Goal: Task Accomplishment & Management: Manage account settings

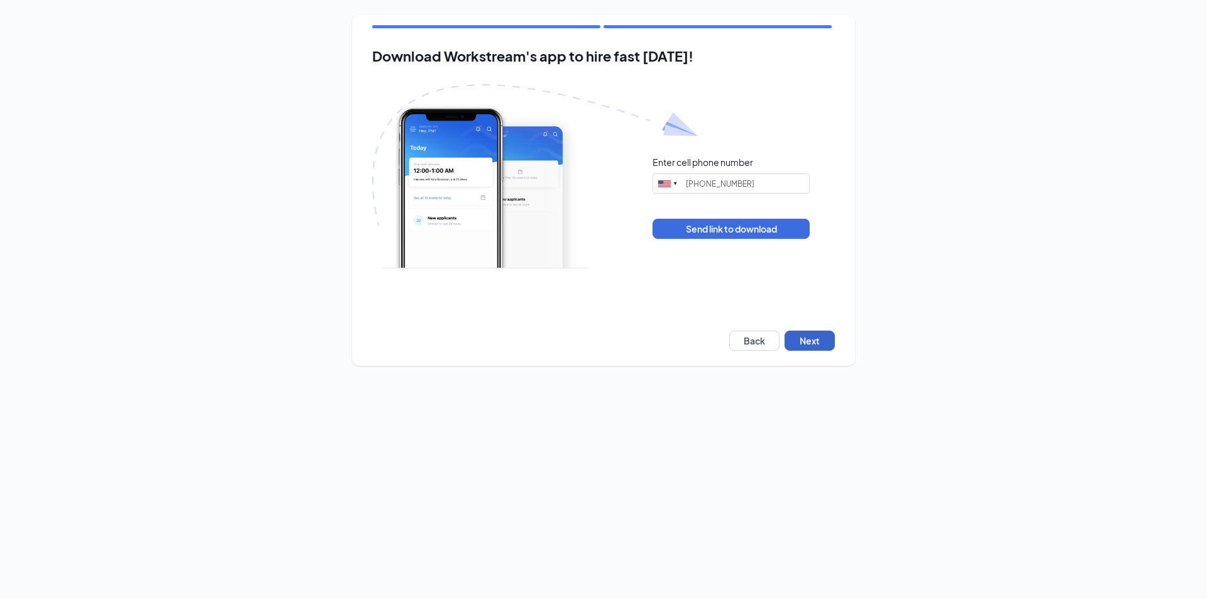
click at [822, 345] on button "Next" at bounding box center [809, 341] width 50 height 20
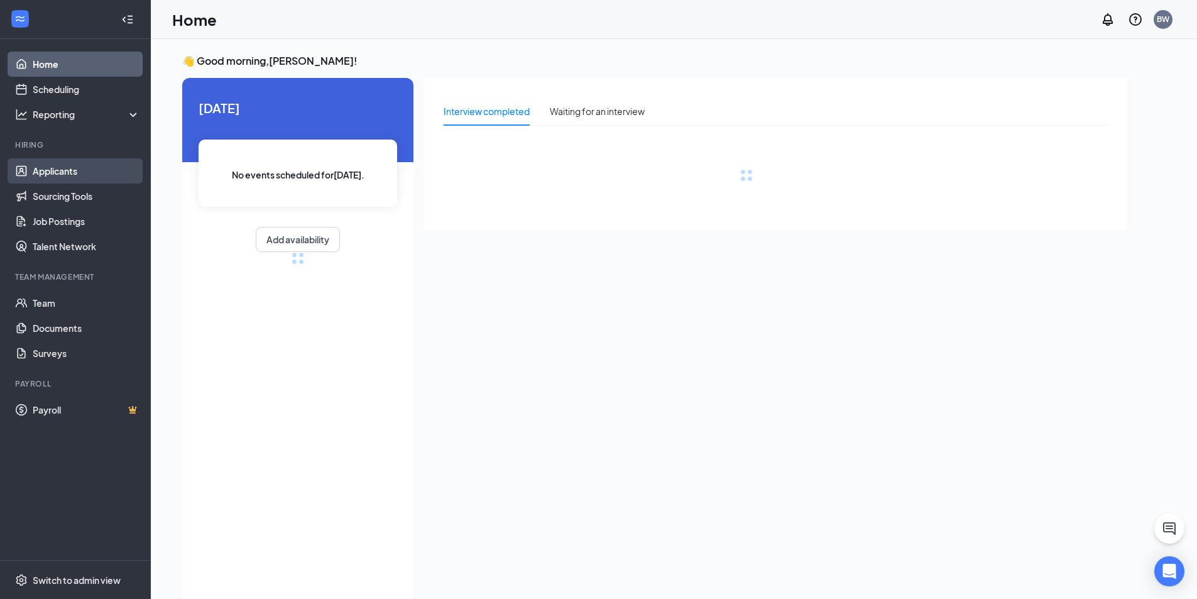
click at [62, 176] on link "Applicants" at bounding box center [86, 170] width 107 height 25
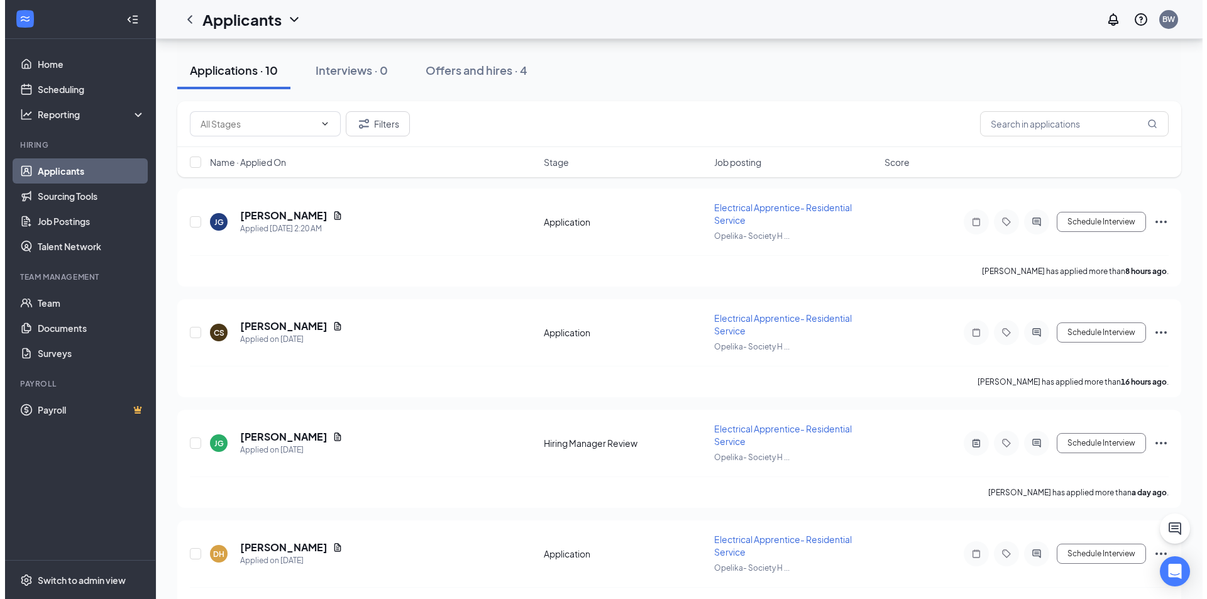
scroll to position [126, 0]
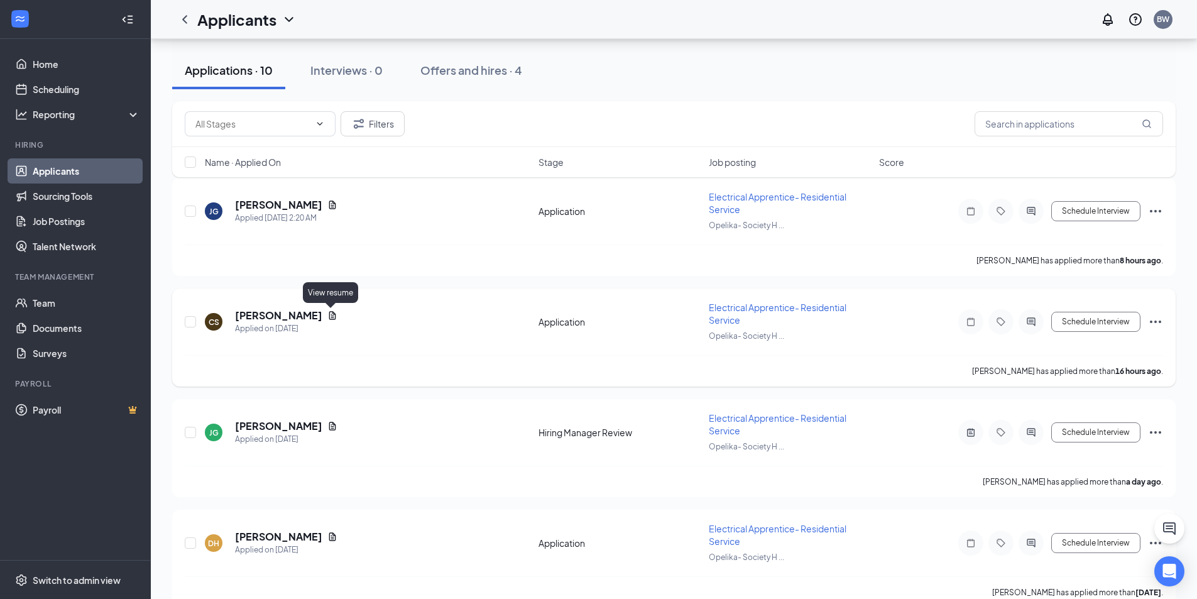
click at [332, 312] on icon "Document" at bounding box center [332, 315] width 7 height 8
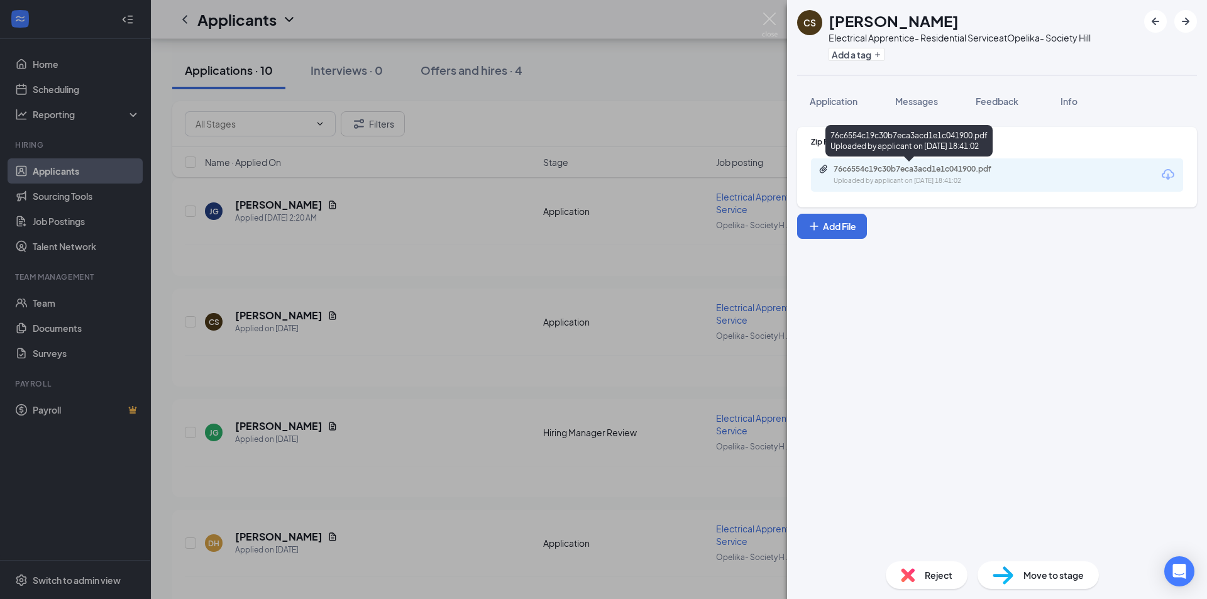
click at [952, 172] on div "76c6554c19c30b7eca3acd1e1c041900.pdf" at bounding box center [921, 169] width 176 height 10
click at [771, 19] on img at bounding box center [770, 25] width 16 height 25
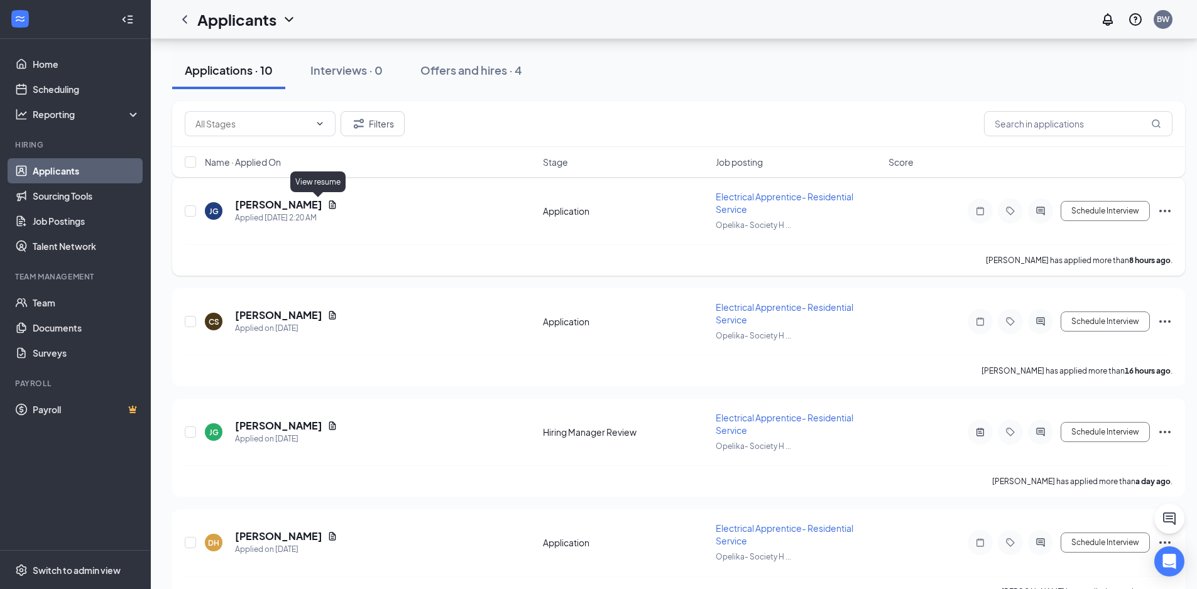
click at [329, 206] on icon "Document" at bounding box center [332, 204] width 7 height 8
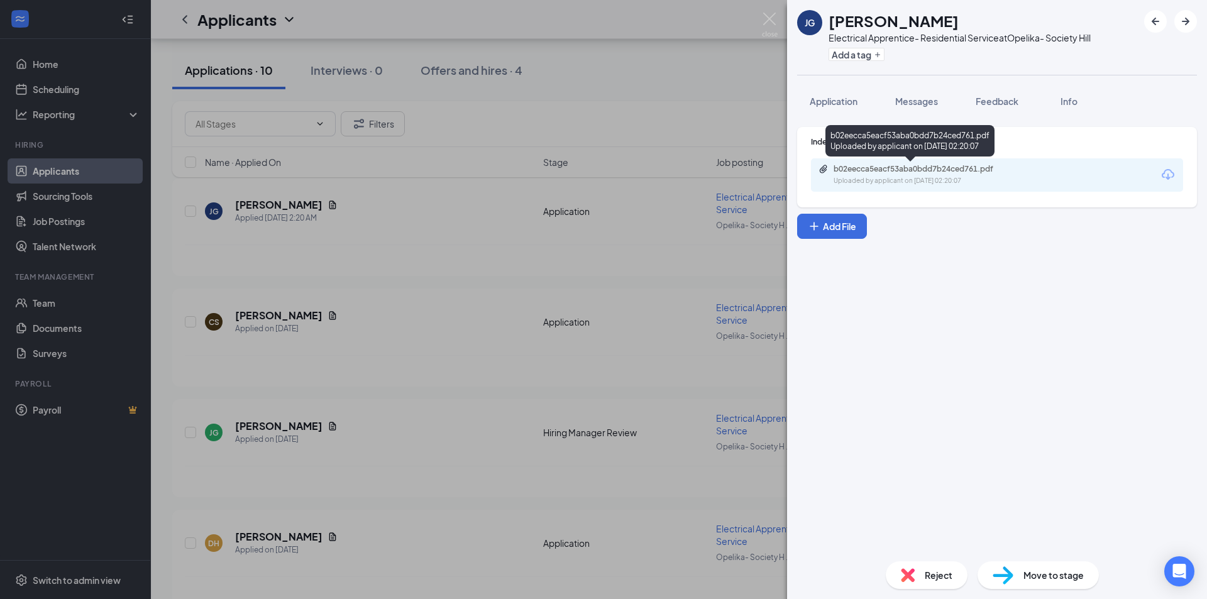
click at [914, 170] on div "b02eecca5eacf53aba0bdd7b24ced761.pdf" at bounding box center [921, 169] width 176 height 10
